Goal: Task Accomplishment & Management: Manage account settings

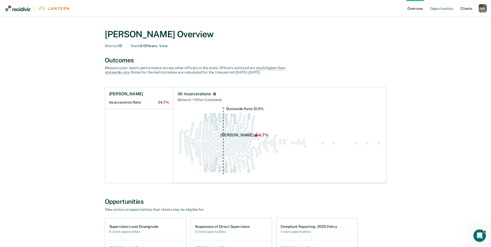
click at [464, 8] on link "Client s" at bounding box center [467, 8] width 14 height 17
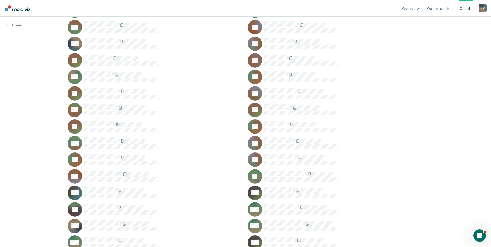
scroll to position [1022, 0]
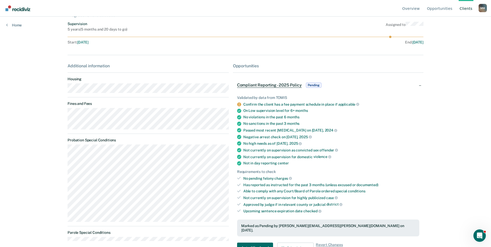
scroll to position [56, 0]
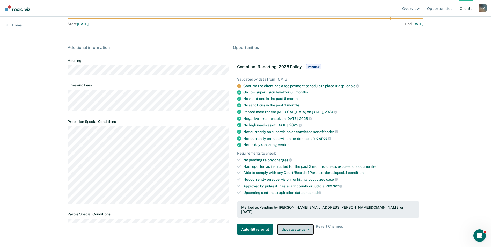
click at [282, 224] on button "Update status" at bounding box center [295, 229] width 37 height 10
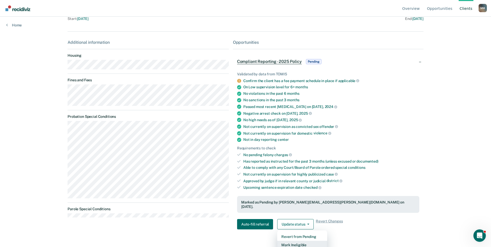
click at [296, 242] on button "Mark Ineligible" at bounding box center [302, 245] width 50 height 8
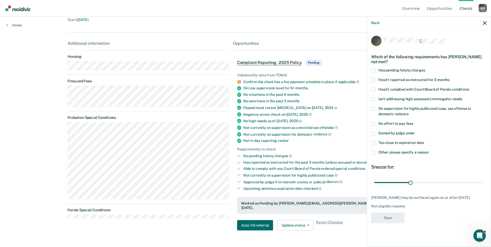
scroll to position [56, 0]
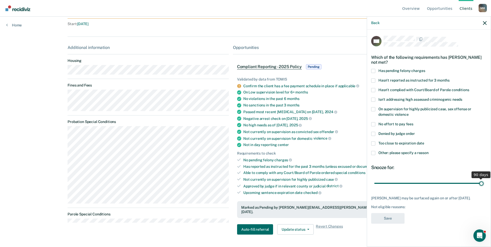
drag, startPoint x: 413, startPoint y: 184, endPoint x: 488, endPoint y: 182, distance: 75.6
type input "90"
click at [484, 182] on input "range" at bounding box center [428, 183] width 109 height 9
click at [375, 152] on span at bounding box center [373, 153] width 4 height 4
click at [429, 151] on input "Other: please specify a reason" at bounding box center [429, 151] width 0 height 0
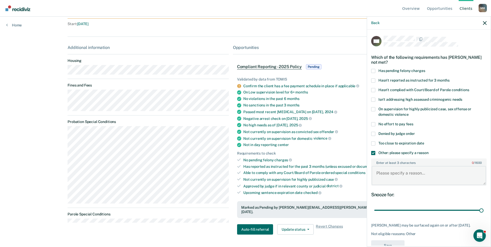
click at [391, 172] on textarea "Enter at least 3 characters 0 / 1600" at bounding box center [429, 175] width 114 height 19
click at [391, 172] on textarea "Offender's Supervision level was in the wrong level. Was on minimum and should …" at bounding box center [429, 175] width 114 height 19
type textarea "Offender's Supervision level was in the wrong level. Was on minimum and should …"
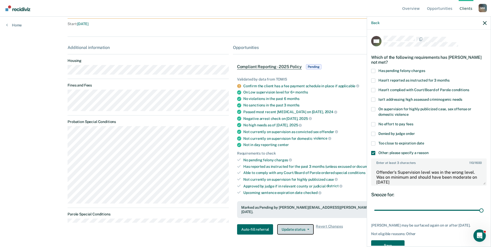
click at [303, 228] on button "Update status" at bounding box center [295, 229] width 37 height 10
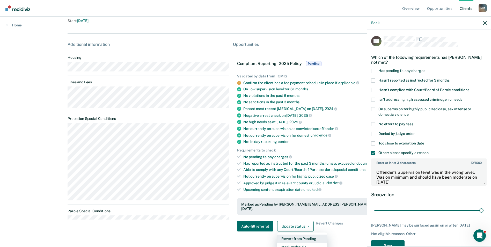
click at [290, 236] on button "Revert from Pending" at bounding box center [302, 239] width 50 height 8
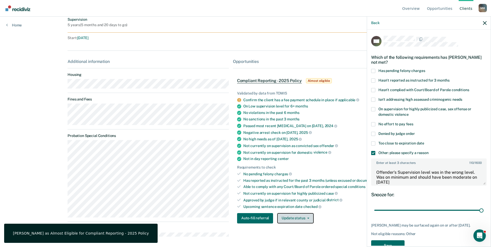
click at [292, 220] on button "Update status" at bounding box center [295, 218] width 37 height 10
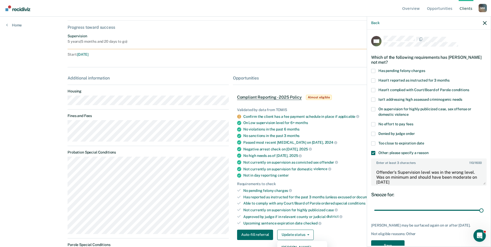
scroll to position [16, 0]
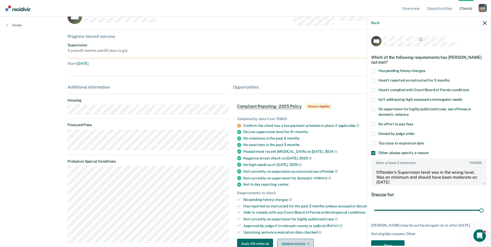
click at [298, 245] on button "Update status" at bounding box center [295, 244] width 37 height 10
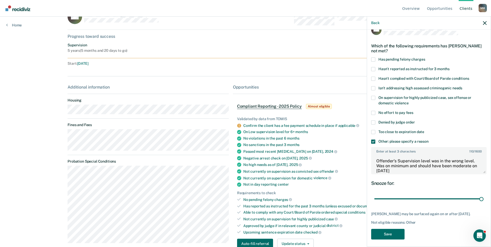
scroll to position [12, 0]
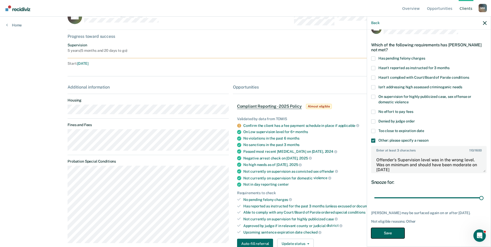
click at [385, 233] on button "Save" at bounding box center [387, 233] width 33 height 11
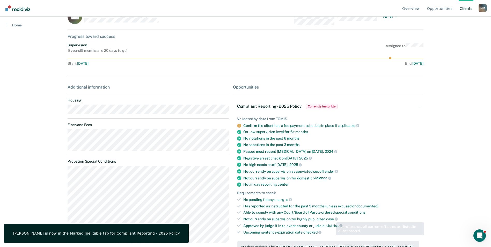
scroll to position [82, 0]
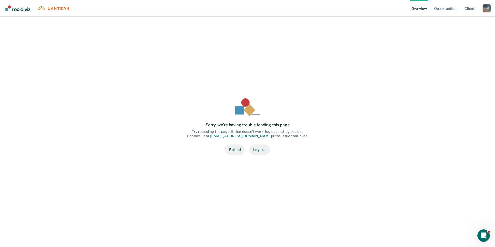
click at [232, 152] on button "Reload" at bounding box center [235, 149] width 20 height 10
click at [239, 149] on button "Reload" at bounding box center [235, 149] width 20 height 10
click at [468, 8] on link "Client s" at bounding box center [470, 8] width 14 height 17
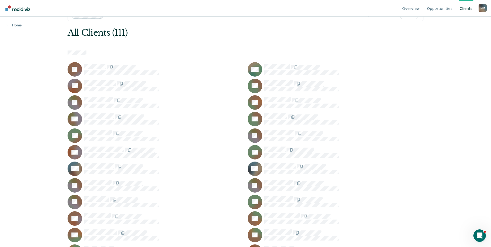
scroll to position [26, 0]
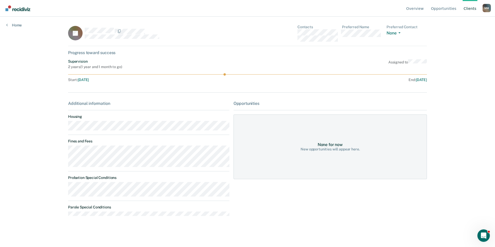
click at [79, 34] on icon at bounding box center [78, 31] width 18 height 18
click at [440, 8] on link "Opportunities" at bounding box center [443, 8] width 27 height 17
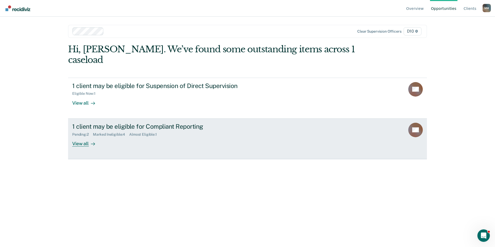
click at [83, 137] on link "1 client may be eligible for Compliant Reporting Pending : 2 Marked Ineligible …" at bounding box center [247, 139] width 359 height 41
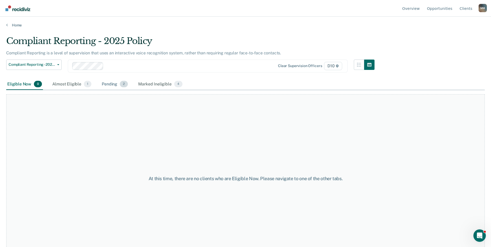
click at [110, 84] on div "Pending 2" at bounding box center [115, 84] width 28 height 11
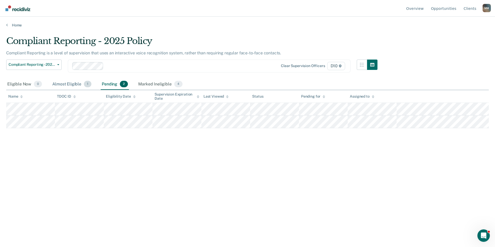
click at [68, 87] on div "Almost Eligible 1" at bounding box center [71, 84] width 41 height 11
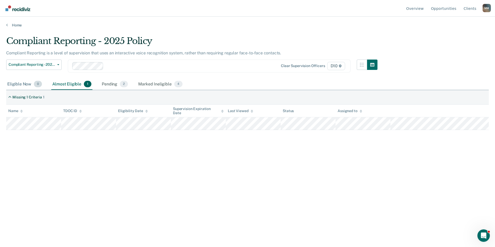
click at [23, 85] on div "Eligible Now 0" at bounding box center [24, 84] width 37 height 11
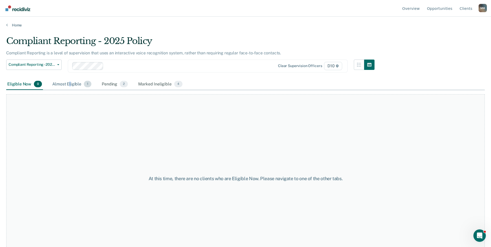
click at [70, 84] on div "Almost Eligible 1" at bounding box center [71, 84] width 41 height 11
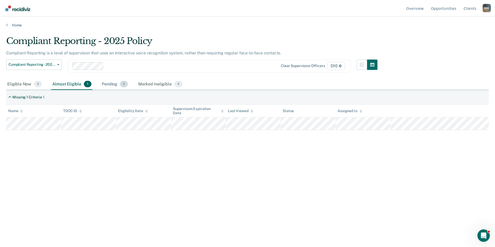
click at [118, 86] on div "Pending 2" at bounding box center [115, 84] width 28 height 11
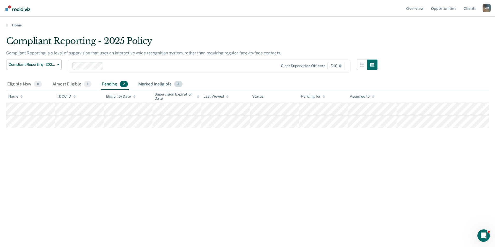
click at [145, 86] on div "Marked Ineligible 4" at bounding box center [160, 84] width 46 height 11
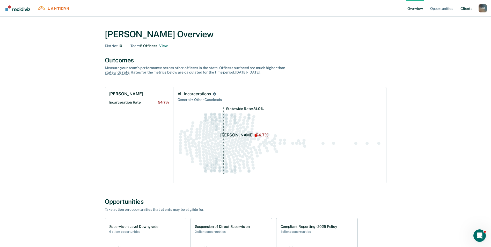
click at [462, 7] on link "Client s" at bounding box center [467, 8] width 14 height 17
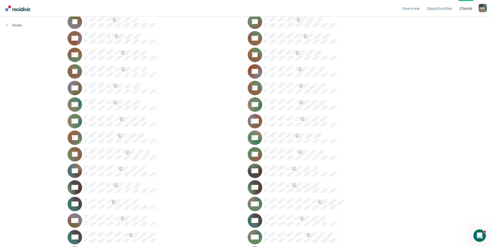
scroll to position [200, 0]
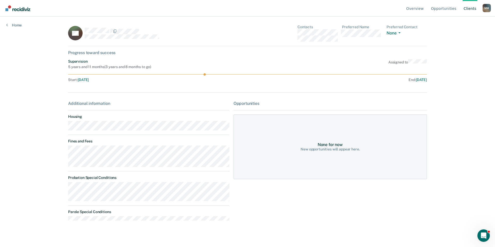
click at [325, 146] on div "None for now" at bounding box center [330, 144] width 25 height 5
click at [443, 9] on link "Opportunities" at bounding box center [443, 8] width 27 height 17
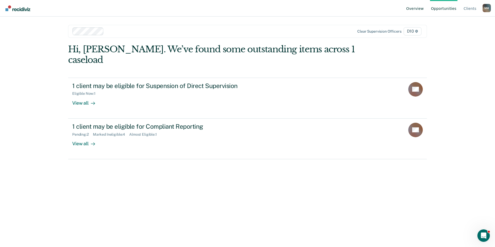
click at [423, 8] on link "Overview" at bounding box center [415, 8] width 20 height 17
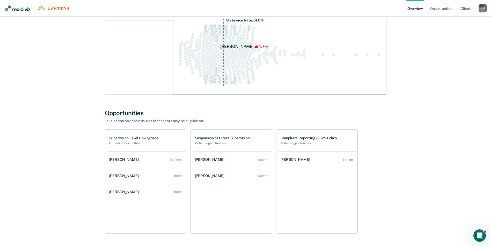
scroll to position [90, 0]
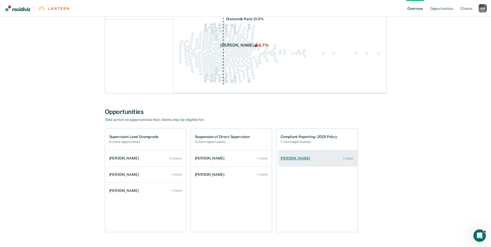
click at [292, 157] on div "[PERSON_NAME]" at bounding box center [297, 158] width 32 height 4
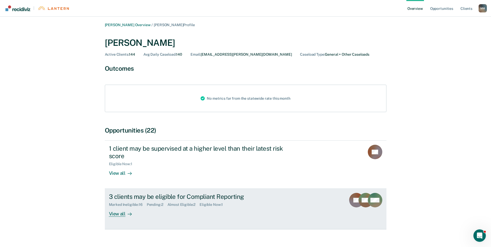
click at [126, 215] on div at bounding box center [129, 214] width 6 height 6
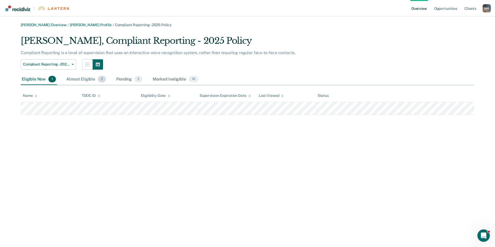
click at [93, 80] on div "Almost Eligible 2" at bounding box center [86, 79] width 42 height 11
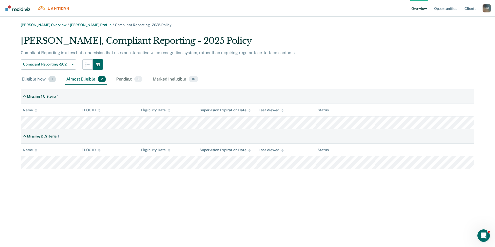
click at [36, 82] on div "Eligible Now 1" at bounding box center [39, 79] width 36 height 11
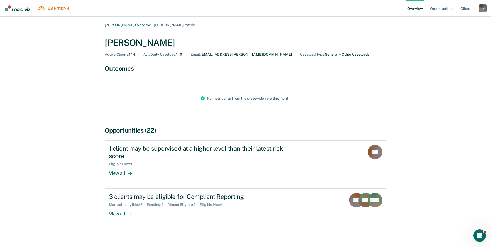
click at [139, 25] on link "[PERSON_NAME] Overview" at bounding box center [128, 25] width 46 height 4
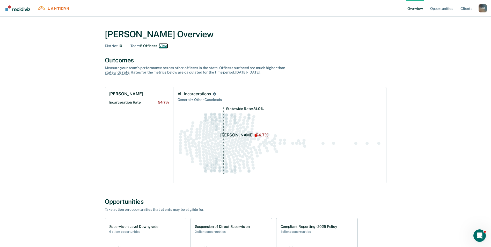
click at [162, 45] on button "View" at bounding box center [163, 46] width 8 height 4
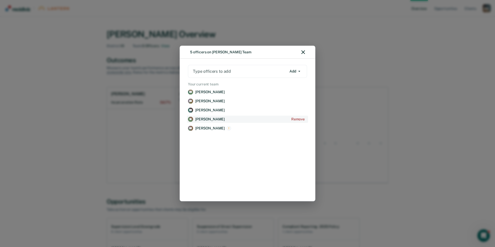
click at [198, 122] on link "TR [PERSON_NAME] Remove" at bounding box center [247, 119] width 121 height 7
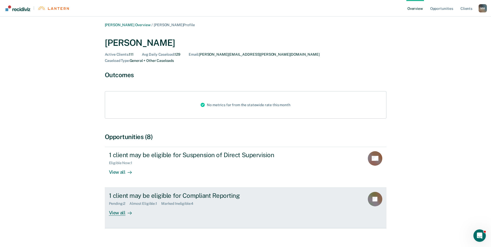
click at [126, 210] on div at bounding box center [129, 213] width 6 height 6
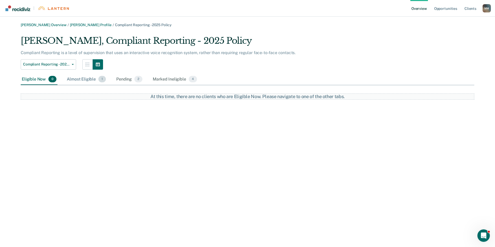
click at [87, 77] on div "Almost Eligible 1" at bounding box center [86, 79] width 41 height 11
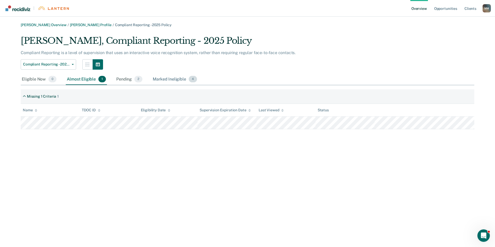
click at [166, 77] on div "Marked Ineligible 4" at bounding box center [175, 79] width 46 height 11
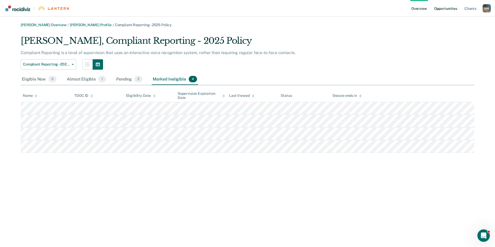
click at [445, 8] on link "Opportunities" at bounding box center [445, 8] width 25 height 17
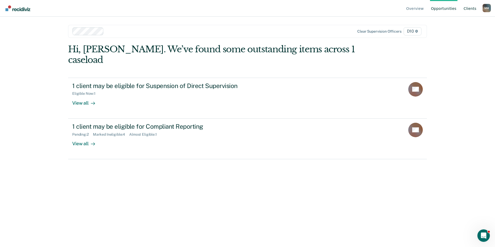
click at [467, 7] on link "Client s" at bounding box center [470, 8] width 15 height 17
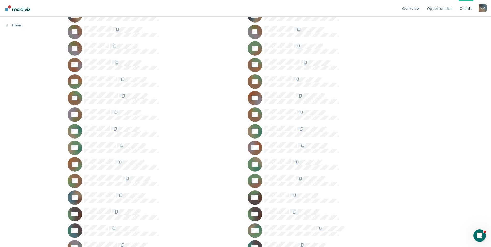
scroll to position [191, 0]
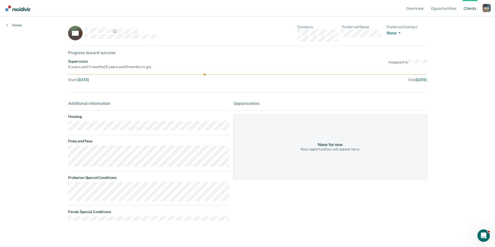
click at [490, 21] on div "Overview Opportunities Client s [PERSON_NAME] M M Profile How it works Log Out …" at bounding box center [247, 123] width 495 height 247
click at [90, 54] on div "Progress toward success" at bounding box center [247, 52] width 359 height 5
click at [12, 25] on link "Home" at bounding box center [14, 25] width 16 height 5
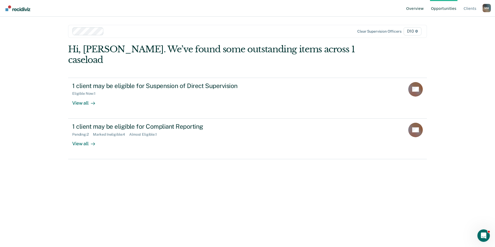
click at [419, 6] on link "Overview" at bounding box center [415, 8] width 20 height 17
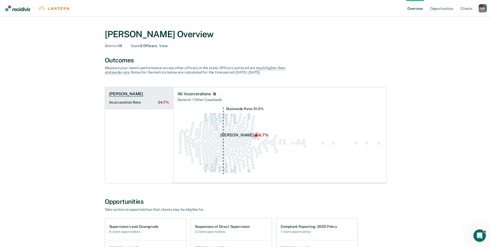
click at [129, 94] on h1 "[PERSON_NAME]" at bounding box center [126, 93] width 34 height 5
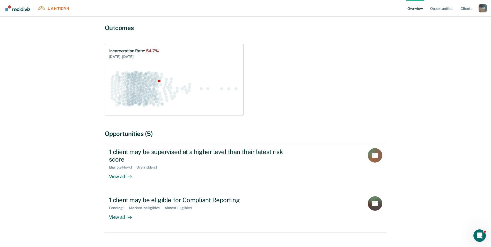
scroll to position [26, 0]
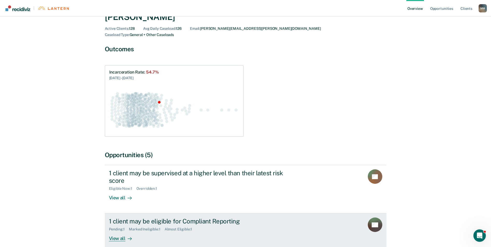
click at [122, 233] on div "View all" at bounding box center [123, 236] width 29 height 10
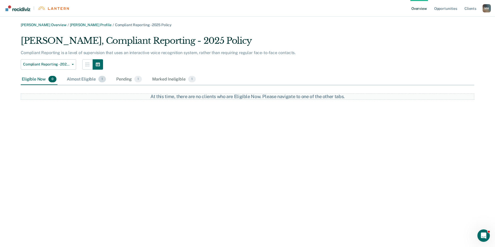
click at [89, 79] on div "Almost Eligible 1" at bounding box center [86, 79] width 41 height 11
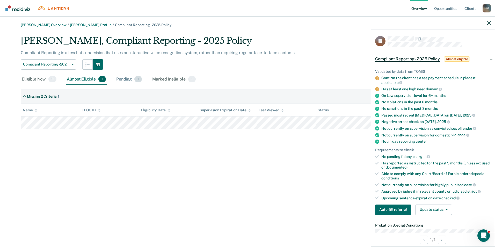
click at [124, 78] on div "Pending 1" at bounding box center [129, 79] width 28 height 11
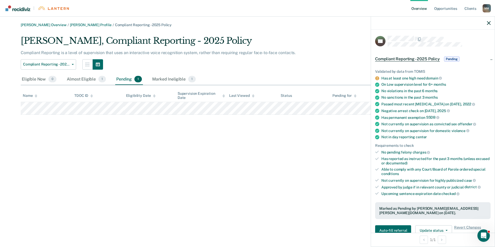
click at [358, 144] on div "[PERSON_NAME] Overview / [PERSON_NAME] Profile / Compliant Reporting - 2025 Pol…" at bounding box center [247, 127] width 483 height 208
click at [488, 24] on icon "button" at bounding box center [489, 23] width 4 height 4
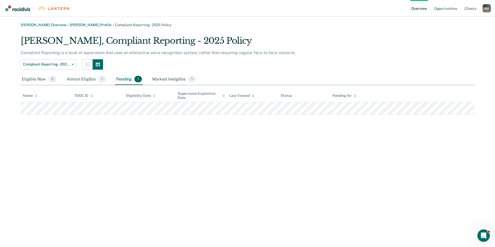
click at [422, 5] on link "Overview" at bounding box center [419, 8] width 18 height 17
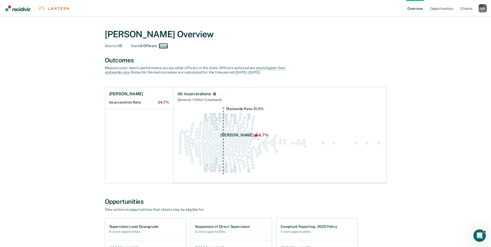
click at [164, 46] on button "View" at bounding box center [163, 46] width 8 height 4
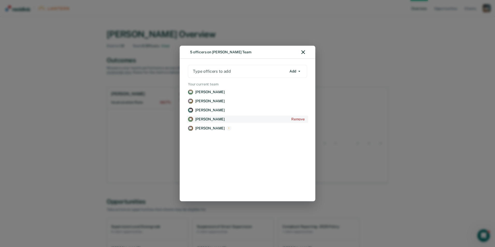
click at [208, 120] on p "[PERSON_NAME]" at bounding box center [210, 119] width 30 height 4
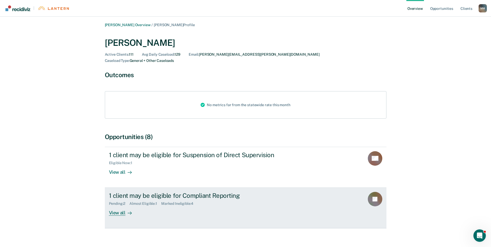
click at [190, 201] on div "Marked Ineligible : 4" at bounding box center [179, 203] width 36 height 4
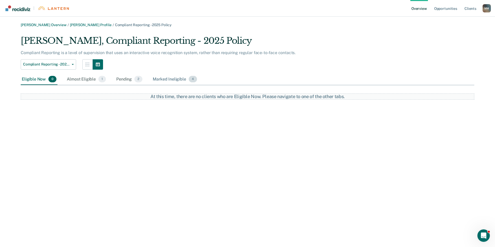
click at [180, 77] on div "Marked Ineligible 4" at bounding box center [175, 79] width 46 height 11
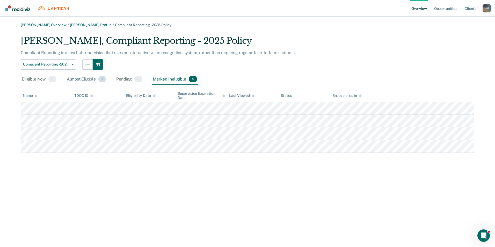
click at [79, 77] on div "Almost Eligible 1" at bounding box center [86, 79] width 41 height 11
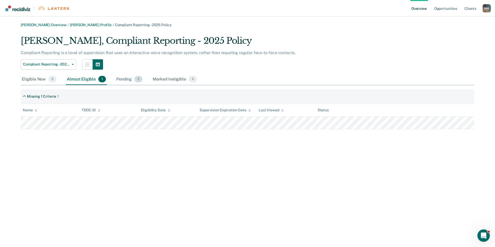
click at [122, 78] on div "Pending 2" at bounding box center [129, 79] width 28 height 11
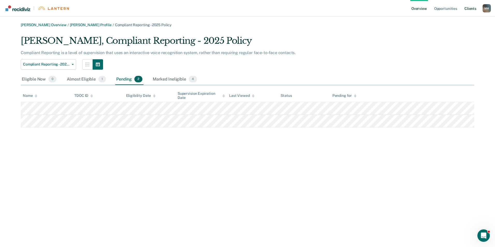
click at [475, 9] on link "Client s" at bounding box center [470, 8] width 14 height 17
